Goal: Information Seeking & Learning: Learn about a topic

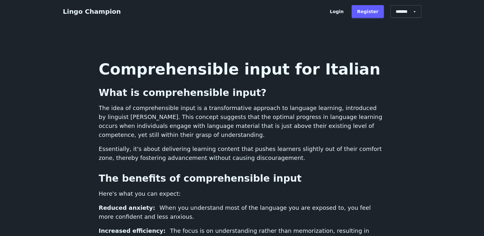
click at [166, 154] on p "Essentially, it's about delivering learning content that pushes learners slight…" at bounding box center [242, 154] width 287 height 18
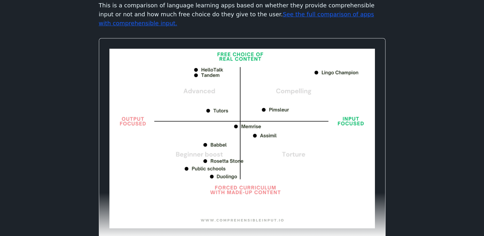
scroll to position [344, 0]
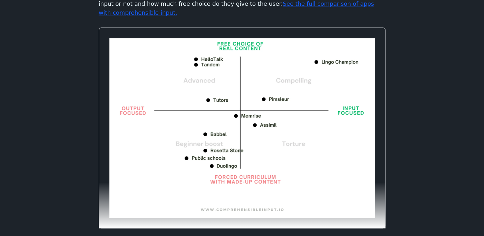
click at [330, 41] on img at bounding box center [242, 128] width 287 height 201
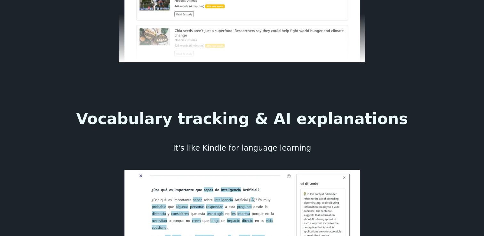
scroll to position [1640, 0]
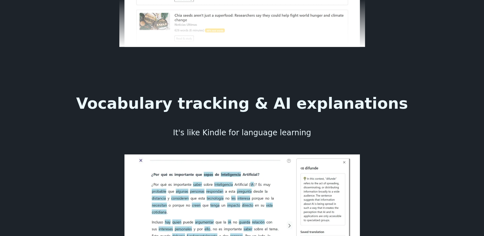
click at [290, 154] on img at bounding box center [242, 220] width 246 height 133
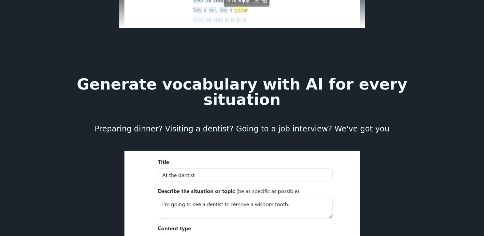
scroll to position [3175, 0]
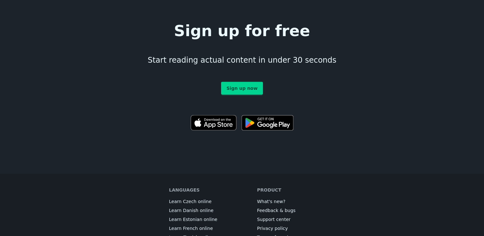
scroll to position [4350, 0]
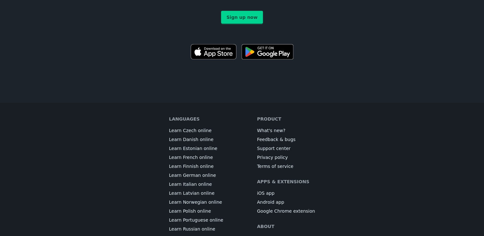
click at [186, 181] on link "Learn Italian online" at bounding box center [190, 184] width 43 height 6
